Goal: Task Accomplishment & Management: Use online tool/utility

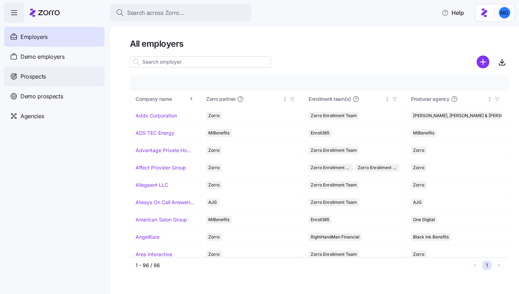
click at [69, 77] on div "Prospects" at bounding box center [54, 76] width 100 height 20
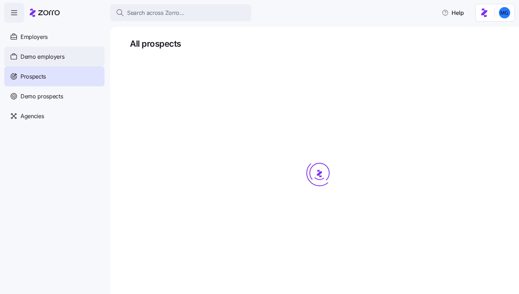
click at [69, 52] on div "Demo employers" at bounding box center [54, 57] width 100 height 20
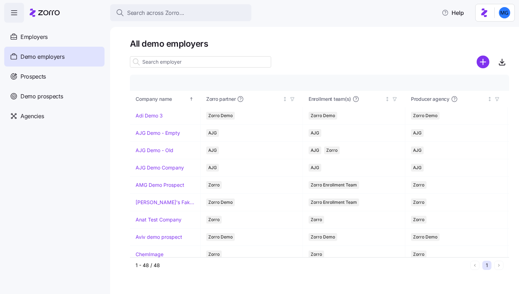
click at [200, 64] on input at bounding box center [200, 61] width 141 height 11
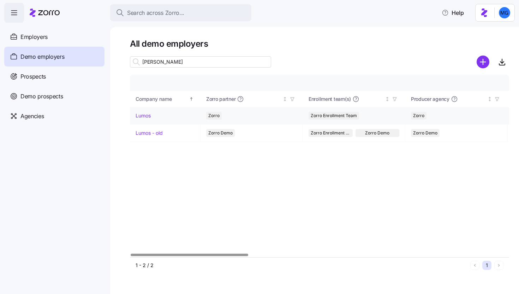
type input "[PERSON_NAME]"
click at [146, 114] on link "Lumos" at bounding box center [143, 115] width 15 height 7
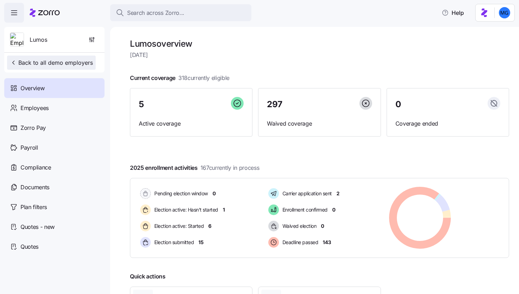
click at [28, 66] on span "Back to all demo employers" at bounding box center [51, 62] width 83 height 8
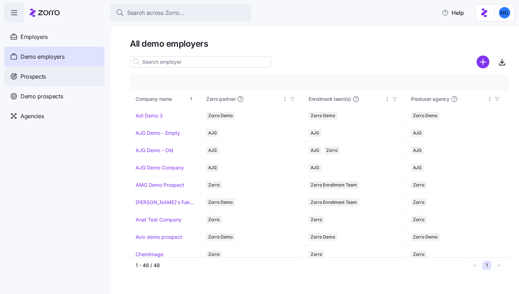
click at [56, 77] on div "Prospects" at bounding box center [54, 76] width 100 height 20
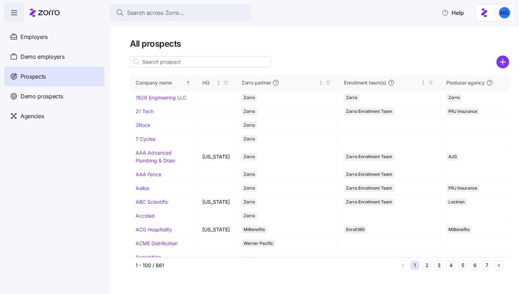
click at [219, 59] on input at bounding box center [200, 61] width 141 height 11
type input "phi"
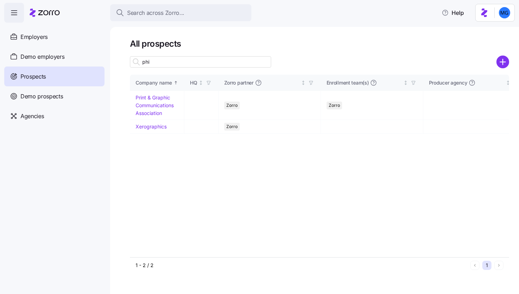
click at [163, 66] on input "phi" at bounding box center [200, 61] width 141 height 11
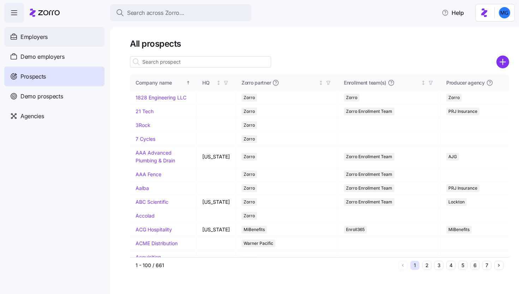
click at [52, 33] on div "Employers" at bounding box center [54, 37] width 100 height 20
click at [185, 61] on input at bounding box center [200, 61] width 141 height 11
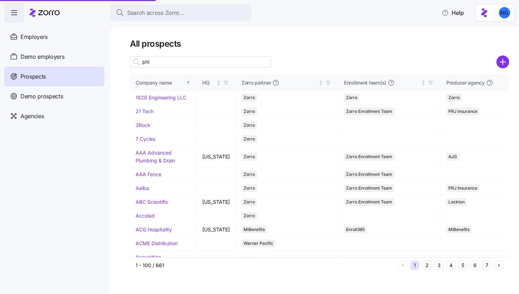
type input "phil"
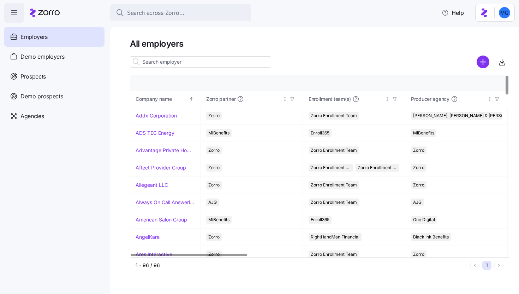
click at [166, 70] on div at bounding box center [320, 72] width 380 height 6
click at [163, 63] on input at bounding box center [200, 61] width 141 height 11
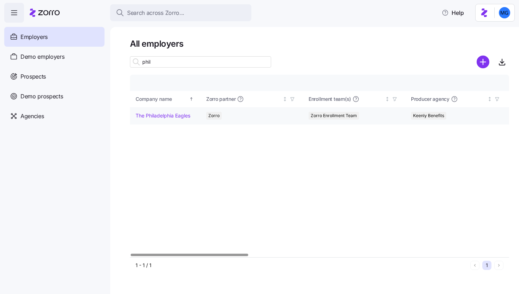
type input "phil"
click at [151, 118] on link "The Philadelphia Eagles" at bounding box center [163, 115] width 55 height 7
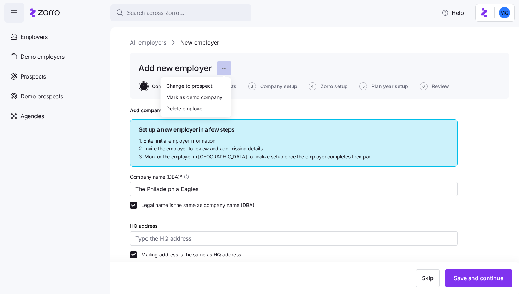
click at [225, 66] on html "Search across Zorro... Help Employers Demo employers Prospects Demo prospects A…" at bounding box center [259, 144] width 519 height 289
click at [205, 89] on div "Change to prospect" at bounding box center [189, 86] width 46 height 8
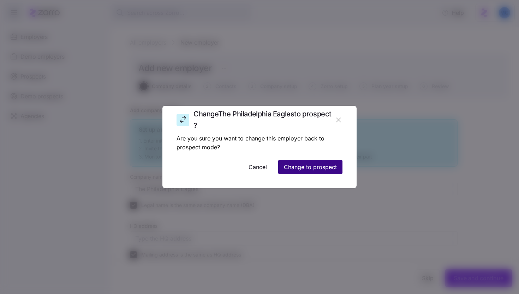
click at [299, 169] on span "Change to prospect" at bounding box center [310, 167] width 53 height 8
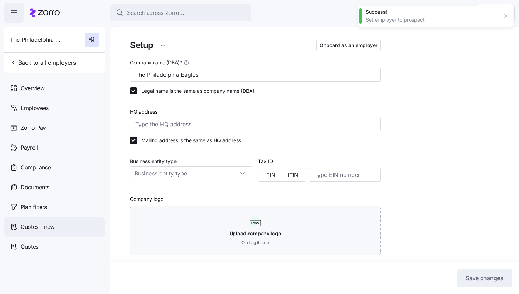
click at [44, 231] on div "Quotes - new" at bounding box center [54, 227] width 100 height 20
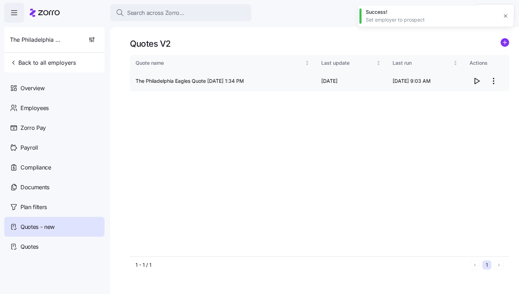
click at [476, 82] on icon "button" at bounding box center [477, 81] width 8 height 8
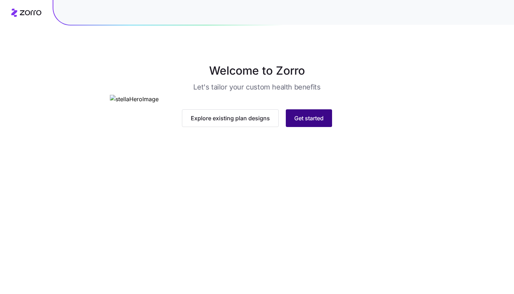
click at [315, 122] on span "Get started" at bounding box center [308, 118] width 29 height 8
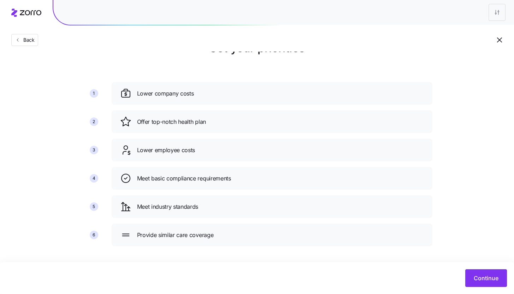
scroll to position [26, 0]
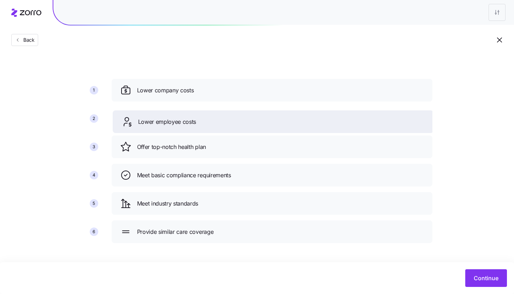
drag, startPoint x: 182, startPoint y: 151, endPoint x: 183, endPoint y: 104, distance: 46.7
click at [183, 116] on div "Lower employee costs" at bounding box center [273, 121] width 304 height 11
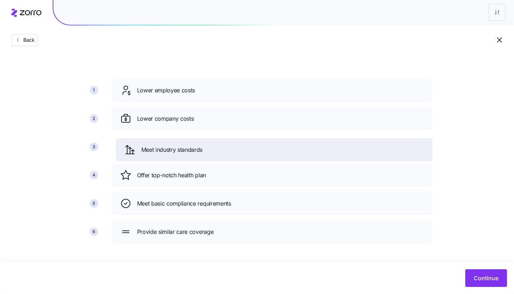
drag, startPoint x: 185, startPoint y: 201, endPoint x: 189, endPoint y: 147, distance: 53.9
click at [189, 147] on span "Meet industry standards" at bounding box center [171, 149] width 61 height 9
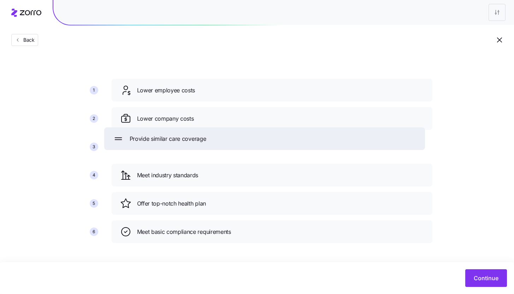
drag, startPoint x: 227, startPoint y: 233, endPoint x: 219, endPoint y: 139, distance: 94.3
click at [219, 139] on div "Provide similar care coverage" at bounding box center [265, 138] width 304 height 11
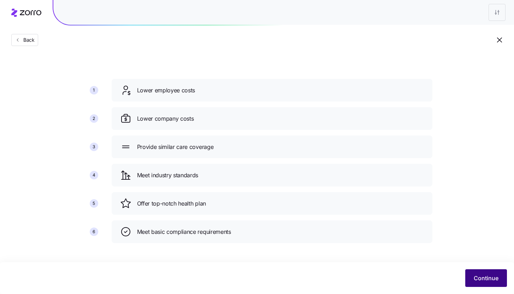
click at [484, 281] on span "Continue" at bounding box center [486, 278] width 25 height 8
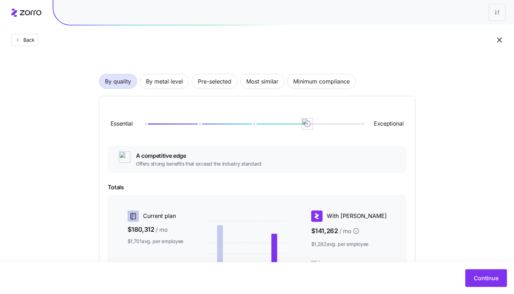
scroll to position [31, 0]
click at [167, 82] on span "By metal level" at bounding box center [164, 81] width 37 height 14
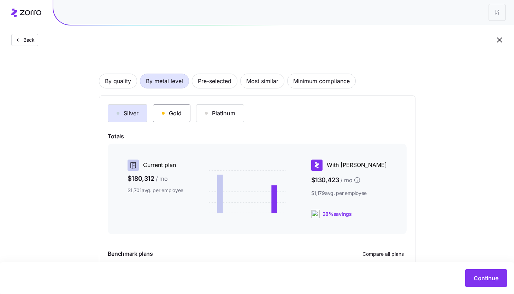
click at [168, 110] on div "Gold" at bounding box center [172, 113] width 20 height 8
click at [213, 114] on div "Platinum" at bounding box center [220, 113] width 30 height 8
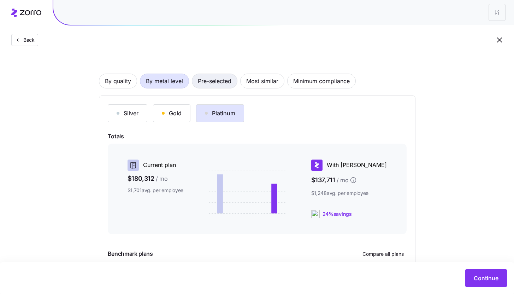
click at [220, 79] on span "Pre-selected" at bounding box center [215, 81] width 34 height 14
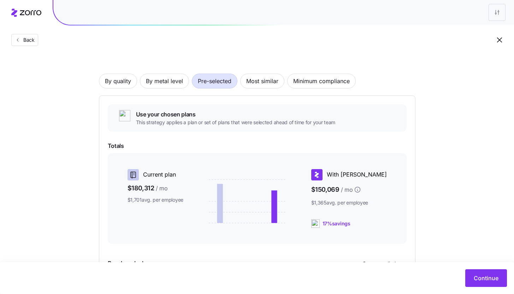
click at [115, 88] on div "By quality By metal level Pre-selected Most similar Minimum compliance Use your…" at bounding box center [257, 187] width 317 height 272
click at [117, 81] on span "By quality" at bounding box center [118, 81] width 26 height 14
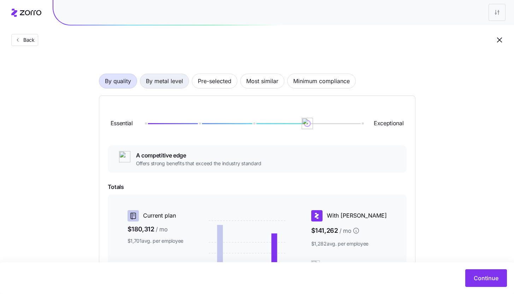
click at [176, 86] on span "By metal level" at bounding box center [164, 81] width 37 height 14
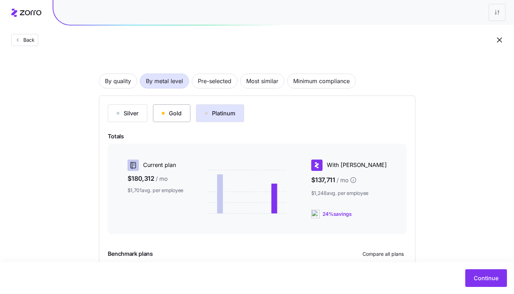
click at [168, 107] on button "Gold" at bounding box center [171, 113] width 37 height 18
click at [128, 111] on div "Silver" at bounding box center [128, 113] width 22 height 8
click at [178, 119] on button "Gold" at bounding box center [171, 113] width 37 height 18
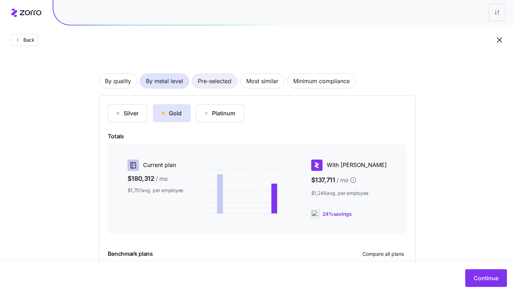
click at [215, 83] on span "Pre-selected" at bounding box center [215, 81] width 34 height 14
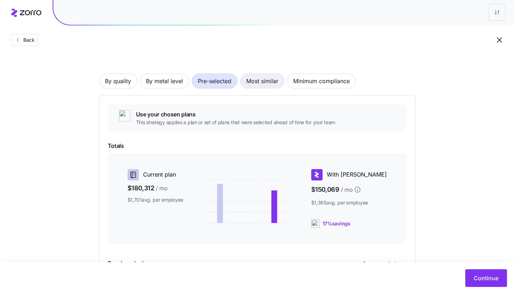
click at [261, 78] on span "Most similar" at bounding box center [262, 81] width 32 height 14
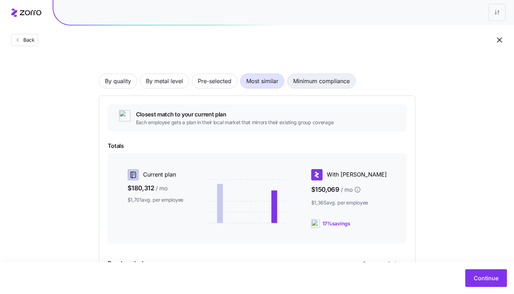
click at [321, 81] on span "Minimum compliance" at bounding box center [321, 81] width 57 height 14
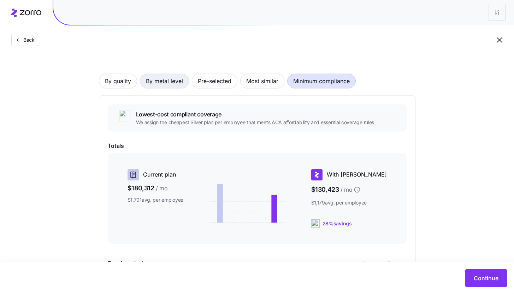
click at [172, 82] on span "By metal level" at bounding box center [164, 81] width 37 height 14
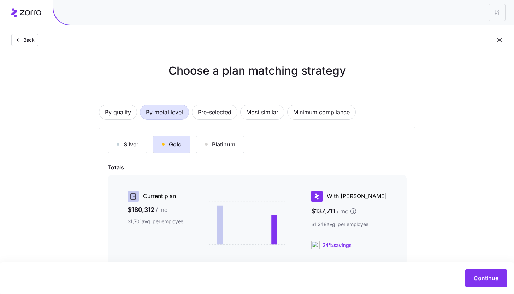
scroll to position [96, 0]
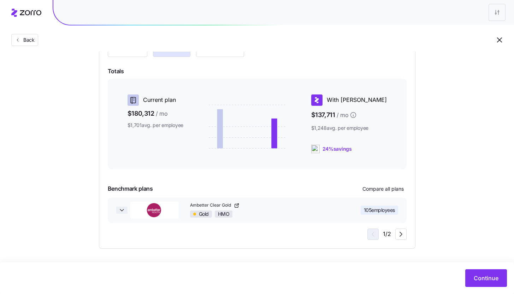
click at [120, 210] on icon "button" at bounding box center [121, 209] width 7 height 7
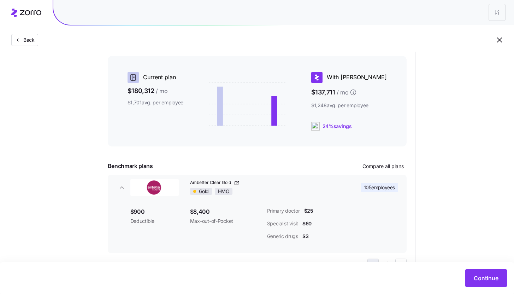
scroll to position [148, 0]
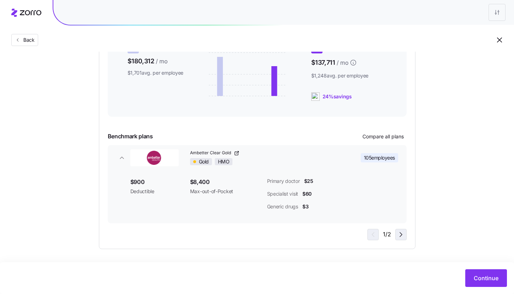
click at [398, 236] on icon "button" at bounding box center [401, 234] width 8 height 8
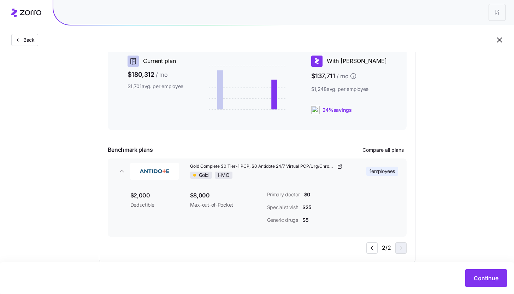
scroll to position [103, 0]
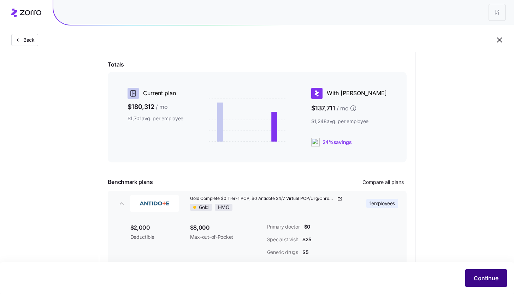
click at [485, 284] on button "Continue" at bounding box center [486, 278] width 42 height 18
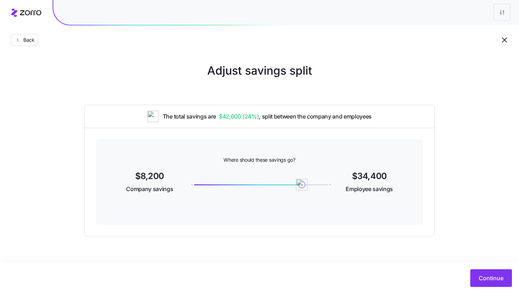
drag, startPoint x: 331, startPoint y: 185, endPoint x: 198, endPoint y: 182, distance: 132.6
click at [296, 182] on img at bounding box center [302, 184] width 12 height 12
click at [205, 182] on div "34400" at bounding box center [260, 182] width 147 height 27
drag, startPoint x: 178, startPoint y: 182, endPoint x: 213, endPoint y: 189, distance: 35.3
click at [213, 189] on div at bounding box center [260, 182] width 147 height 27
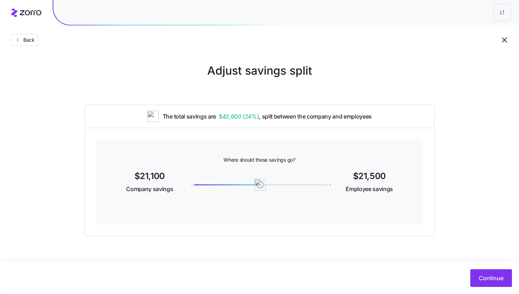
drag, startPoint x: 237, startPoint y: 186, endPoint x: 260, endPoint y: 186, distance: 23.0
click at [260, 186] on img at bounding box center [260, 184] width 12 height 12
click at [486, 275] on span "Continue" at bounding box center [491, 278] width 25 height 8
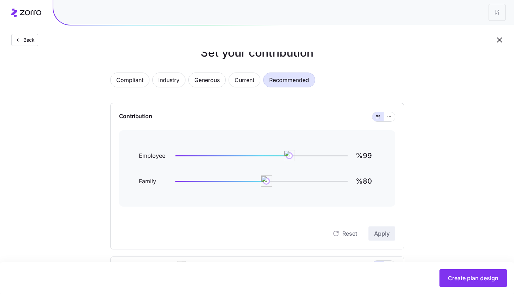
scroll to position [73, 0]
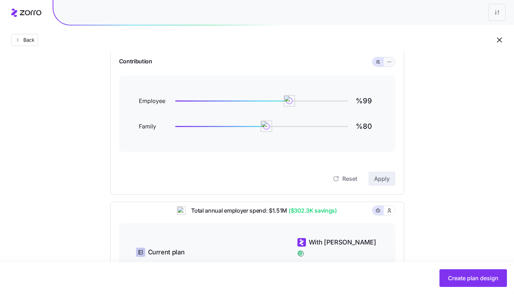
click at [393, 65] on button "button" at bounding box center [389, 61] width 11 height 9
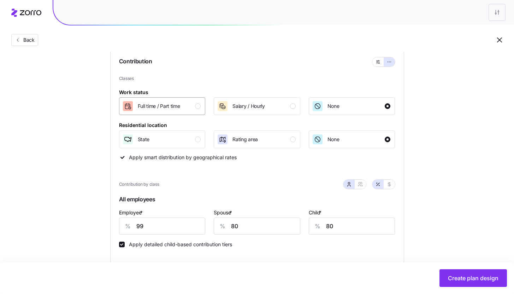
click at [197, 107] on div "button" at bounding box center [198, 106] width 6 height 6
click at [177, 139] on div "State" at bounding box center [161, 139] width 79 height 11
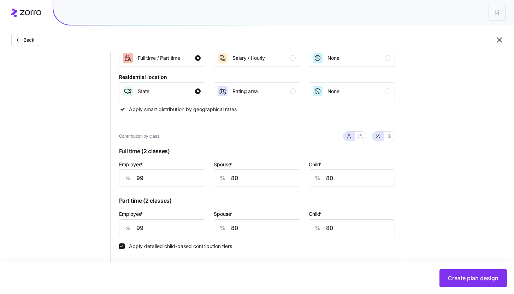
scroll to position [128, 0]
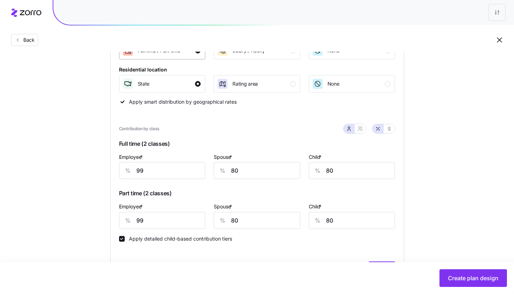
click at [198, 59] on button "Full time / Part time" at bounding box center [162, 51] width 87 height 18
click at [199, 55] on div "Full time / Part time" at bounding box center [161, 50] width 79 height 11
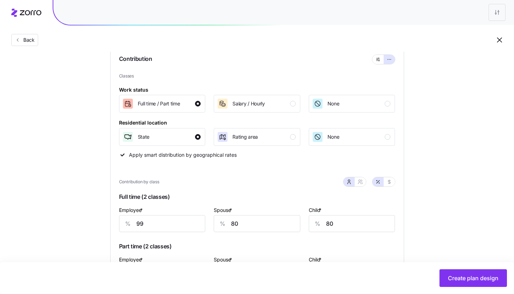
scroll to position [74, 0]
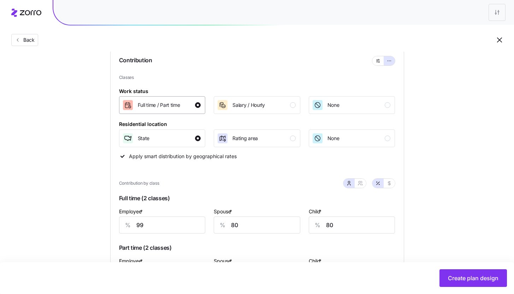
click at [196, 107] on div "button" at bounding box center [198, 105] width 6 height 6
click at [198, 104] on div "button" at bounding box center [198, 105] width 6 height 6
click at [199, 105] on div "button" at bounding box center [198, 105] width 6 height 6
click at [351, 109] on div "None" at bounding box center [351, 104] width 79 height 11
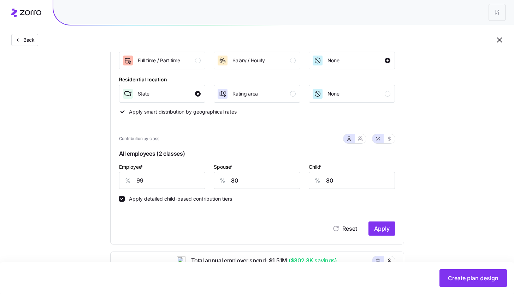
scroll to position [175, 0]
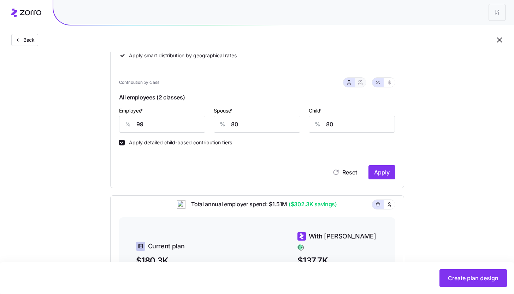
click at [364, 84] on button "button" at bounding box center [360, 82] width 11 height 9
type input "89"
type input "92"
click at [154, 125] on input "99" at bounding box center [150, 124] width 63 height 17
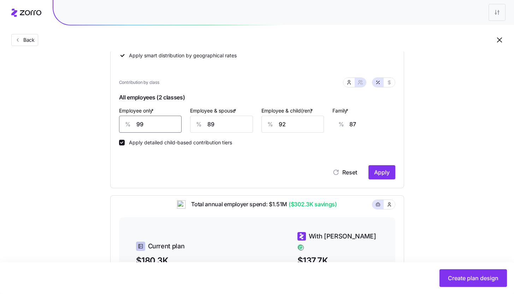
type input "8"
type input "122"
type input "85"
type input "93"
type input "85"
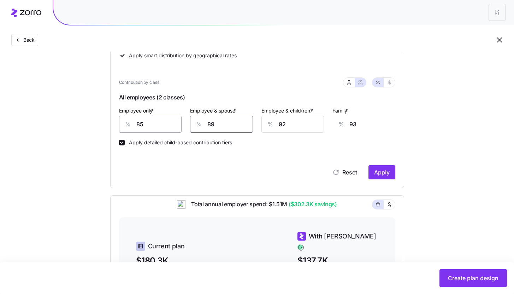
type input "5"
type input "29"
type input "50"
type input "63"
type input "50"
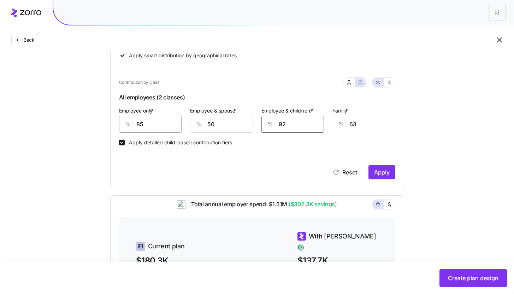
type input "5"
type input "9"
type input "50"
type input "37"
click at [382, 177] on button "Apply" at bounding box center [382, 172] width 27 height 14
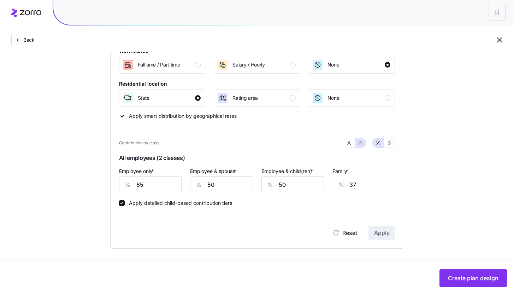
type input "52"
type input "38"
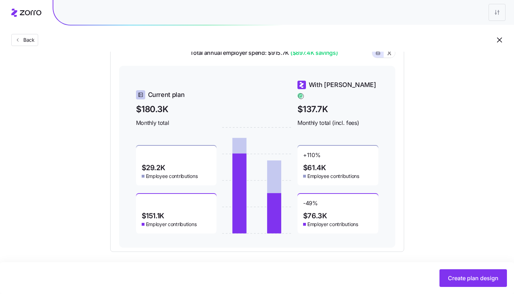
scroll to position [330, 0]
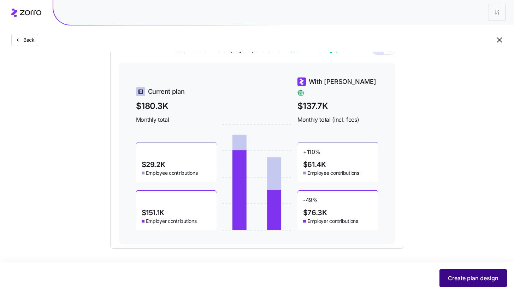
click at [470, 280] on span "Create plan design" at bounding box center [473, 278] width 51 height 8
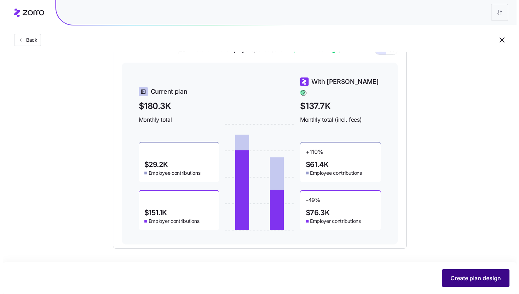
scroll to position [0, 0]
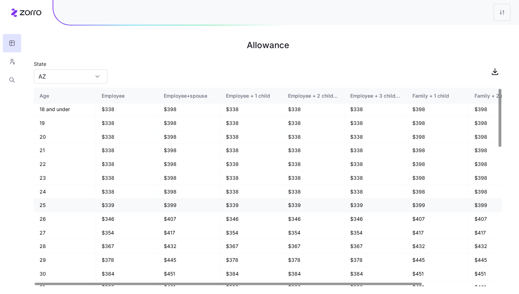
scroll to position [1, 0]
click at [86, 81] on input "AZ" at bounding box center [70, 76] width 73 height 14
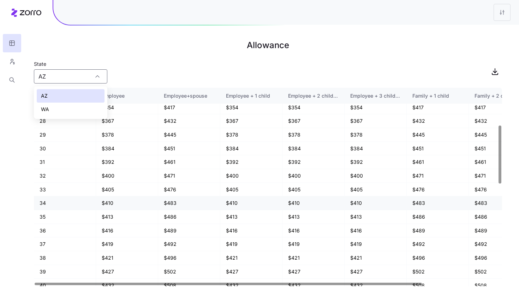
scroll to position [127, 0]
click at [188, 74] on div "State AZ" at bounding box center [268, 71] width 469 height 24
click at [11, 61] on icon "button" at bounding box center [12, 61] width 6 height 7
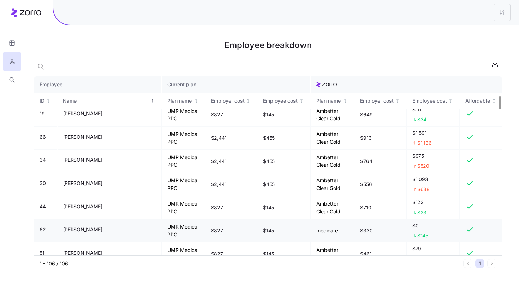
scroll to position [268, 0]
